Goal: Transaction & Acquisition: Purchase product/service

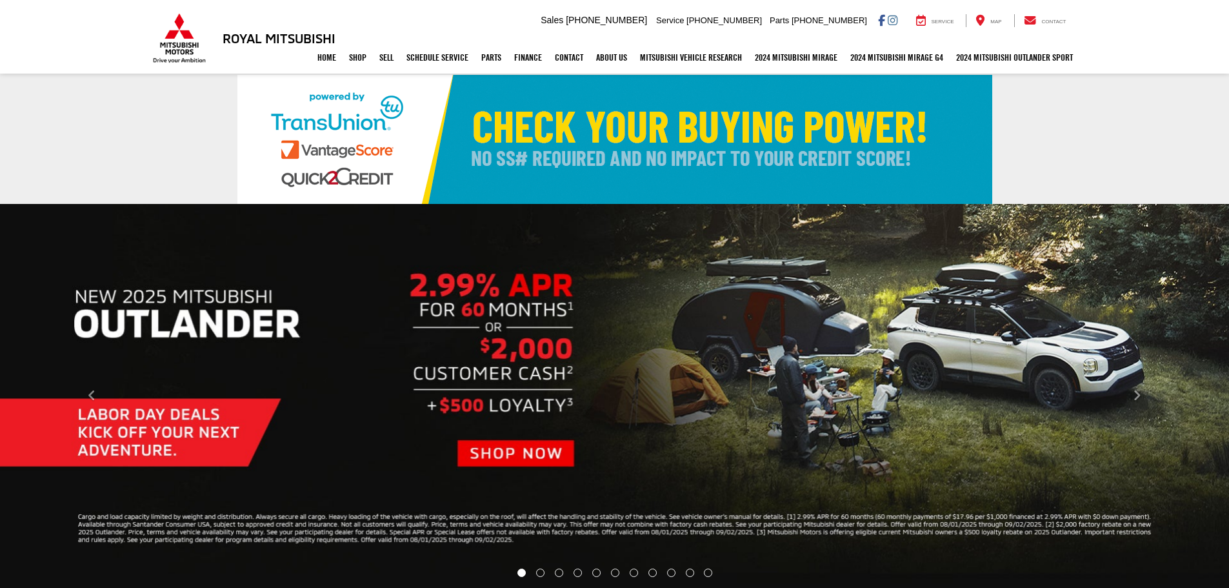
select select "Mitsubishi"
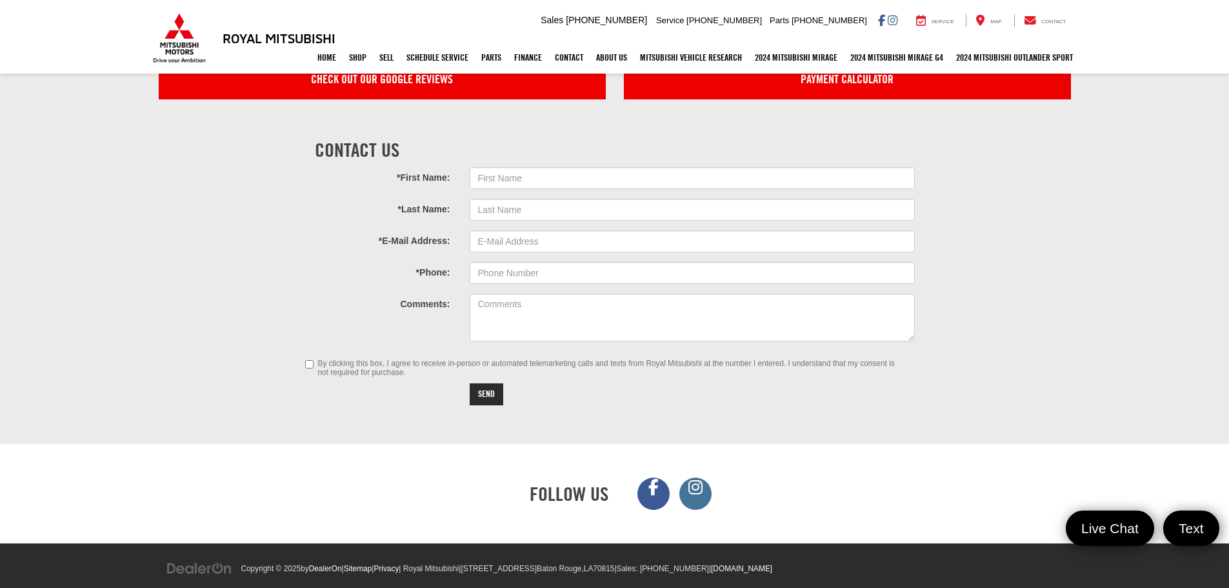
scroll to position [3540, 0]
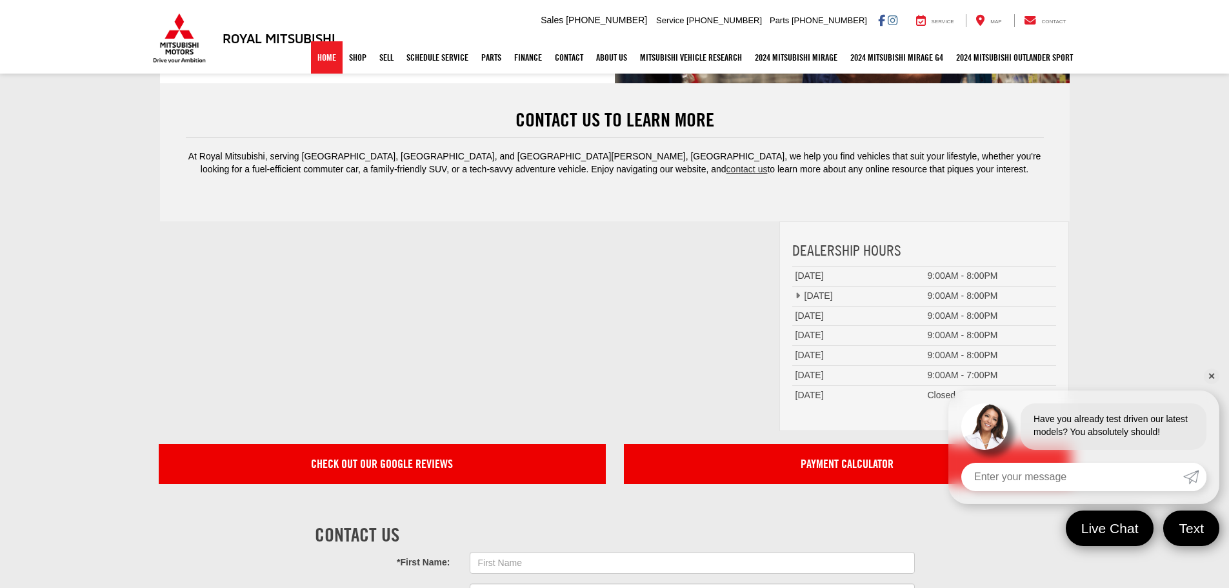
click at [315, 61] on link "Home" at bounding box center [327, 57] width 32 height 32
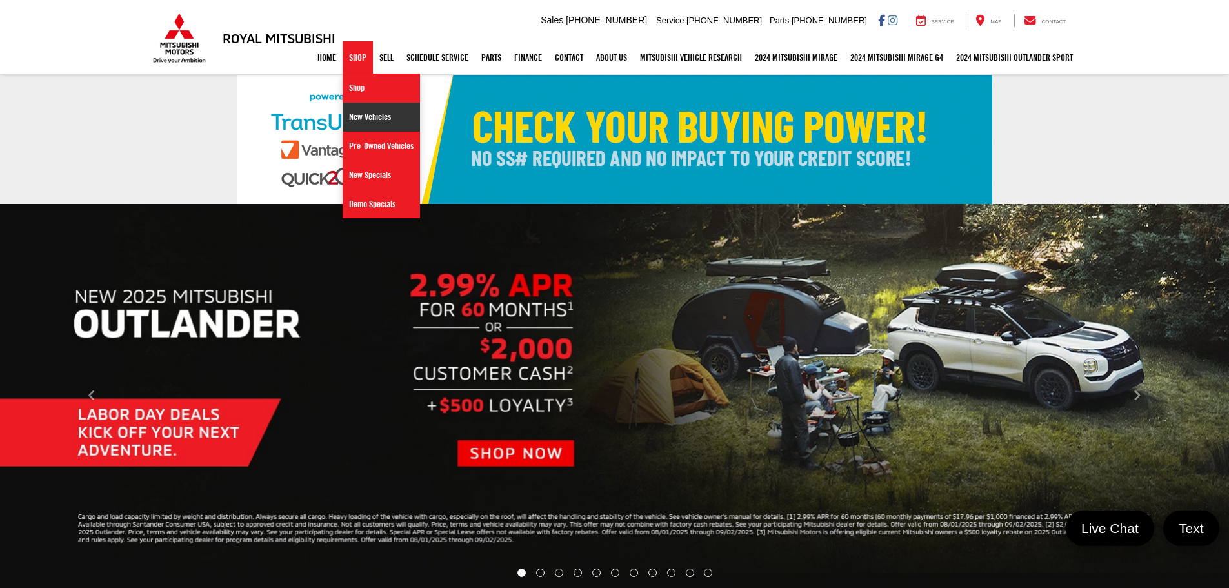
click at [356, 114] on link "New Vehicles" at bounding box center [380, 117] width 77 height 29
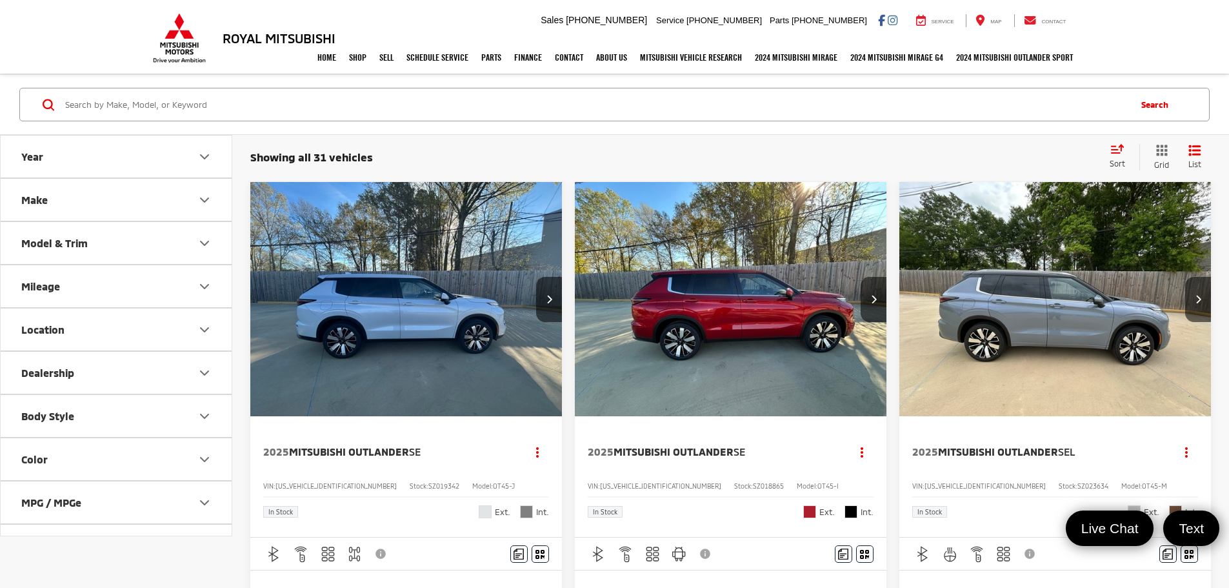
click at [392, 295] on img "2025 Mitsubishi Outlander SE 0" at bounding box center [406, 299] width 313 height 235
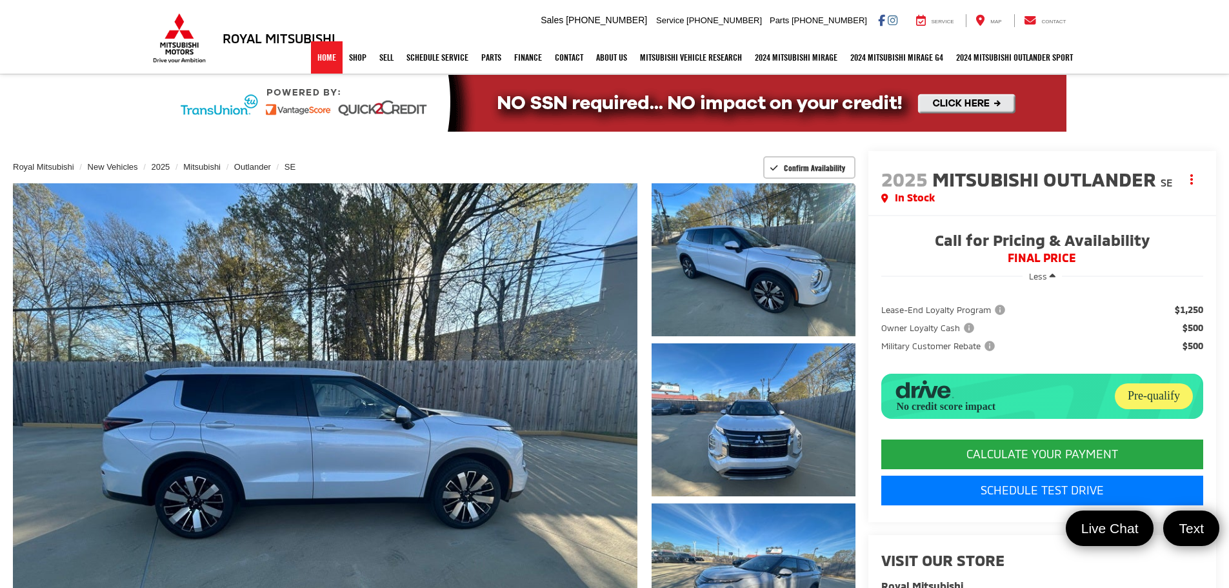
click at [311, 66] on link "Home" at bounding box center [327, 57] width 32 height 32
